Goal: Navigation & Orientation: Find specific page/section

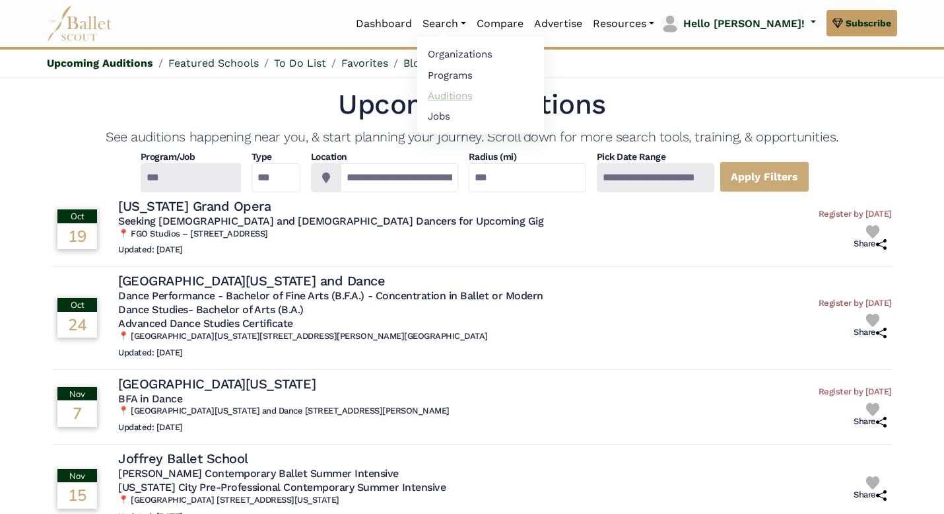
click at [489, 90] on link "Auditions" at bounding box center [480, 95] width 127 height 20
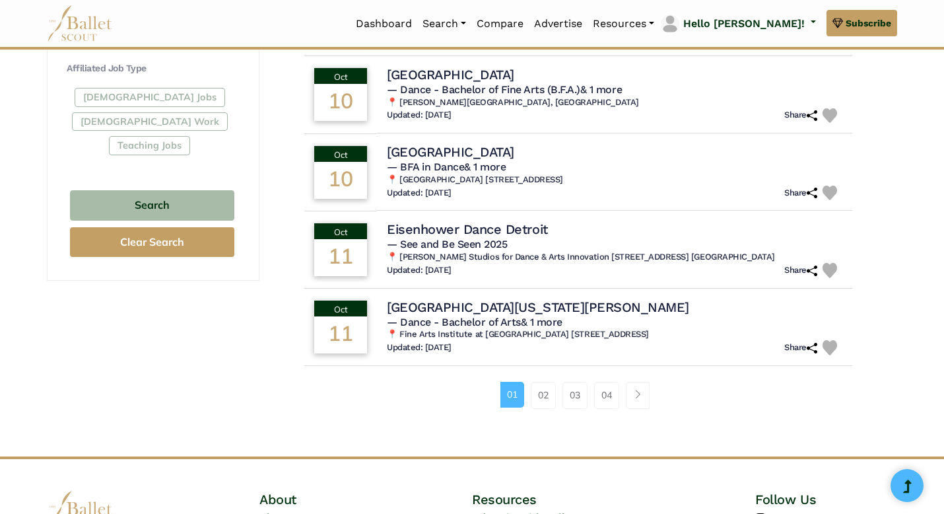
scroll to position [778, 0]
click at [538, 397] on link "02" at bounding box center [543, 394] width 25 height 26
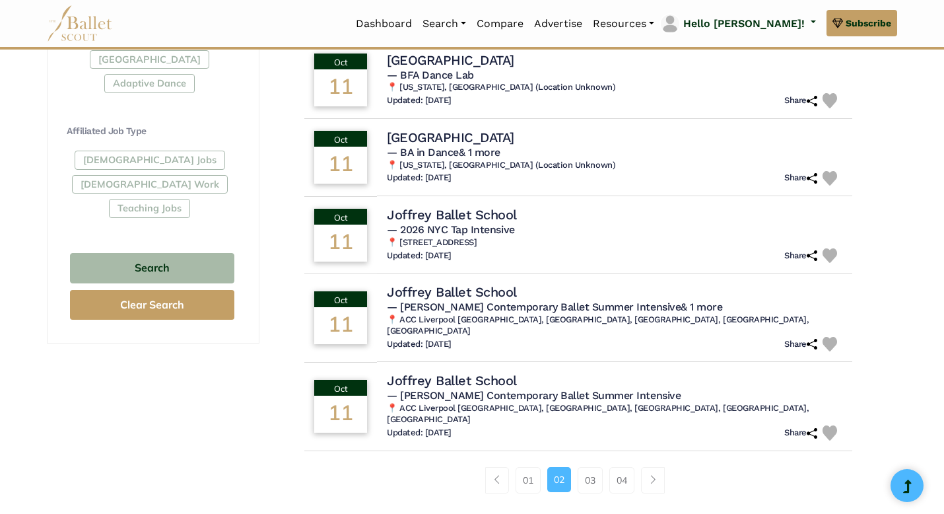
scroll to position [728, 0]
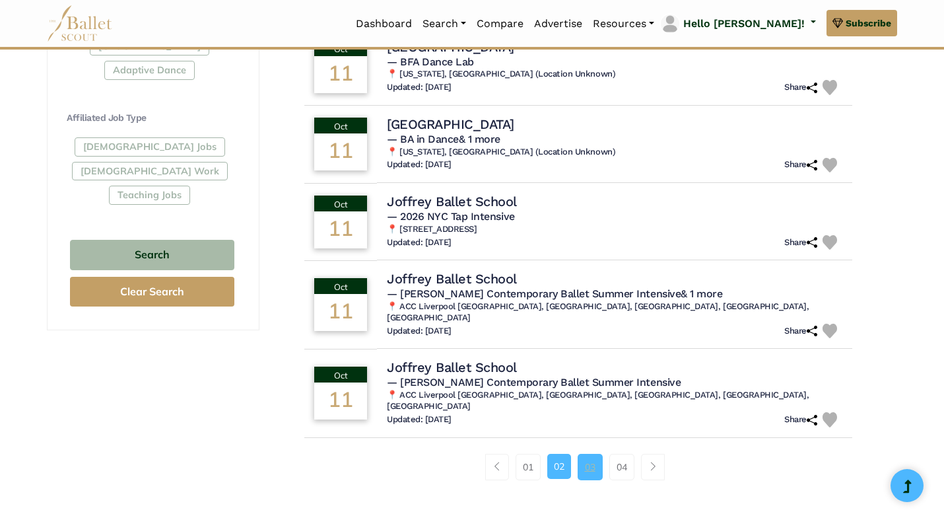
click at [591, 453] on link "03" at bounding box center [590, 466] width 25 height 26
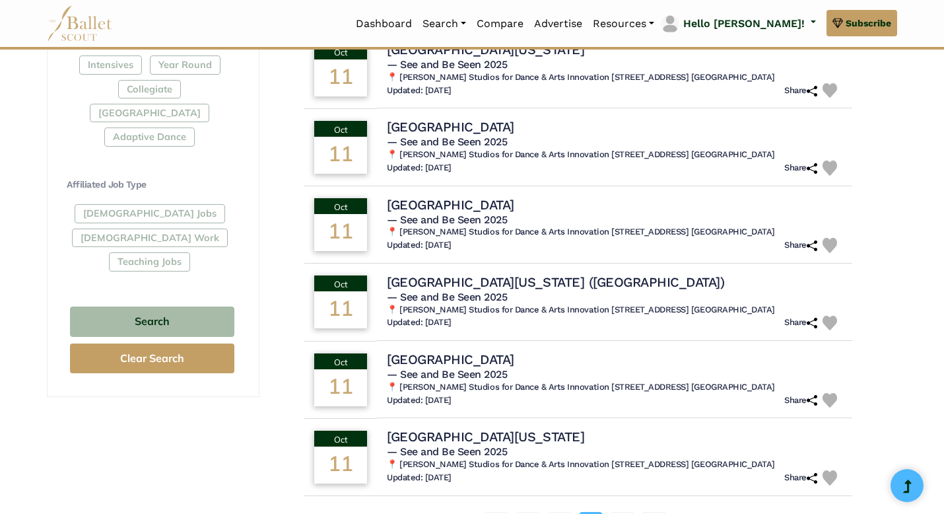
scroll to position [678, 0]
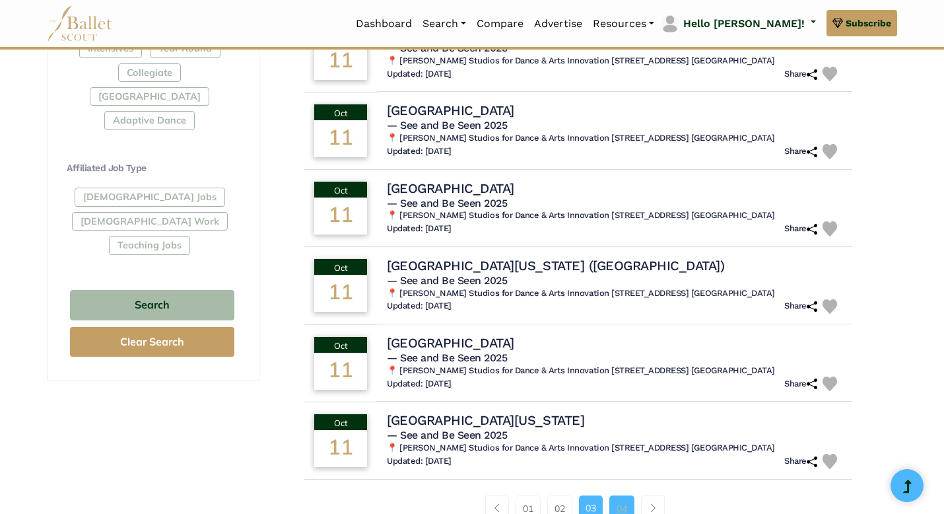
click at [631, 495] on link "04" at bounding box center [621, 508] width 25 height 26
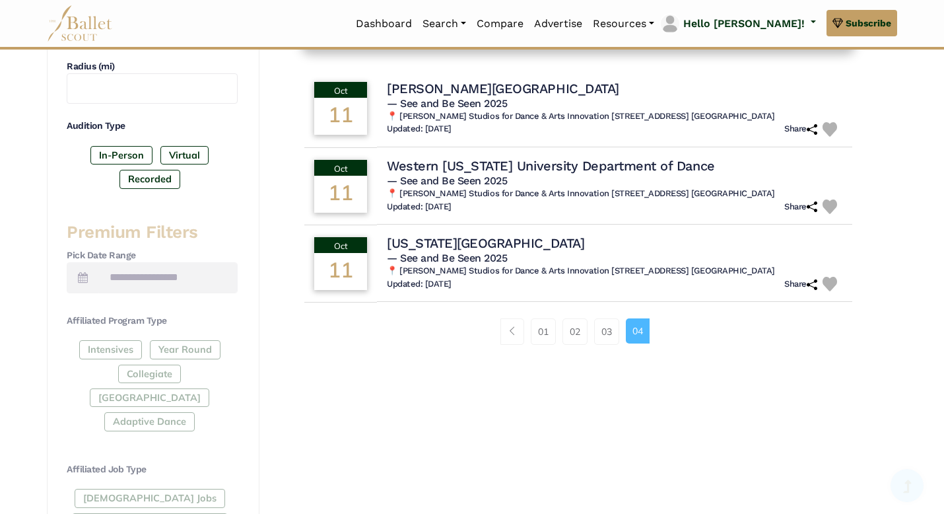
scroll to position [377, 0]
click at [543, 332] on link "01" at bounding box center [543, 331] width 25 height 26
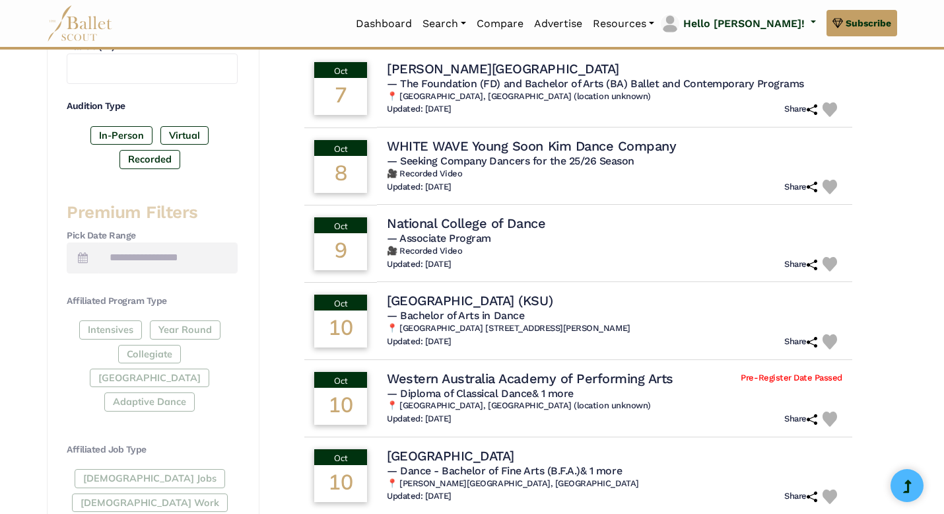
scroll to position [420, 0]
